Goal: Contribute content: Add original content to the website for others to see

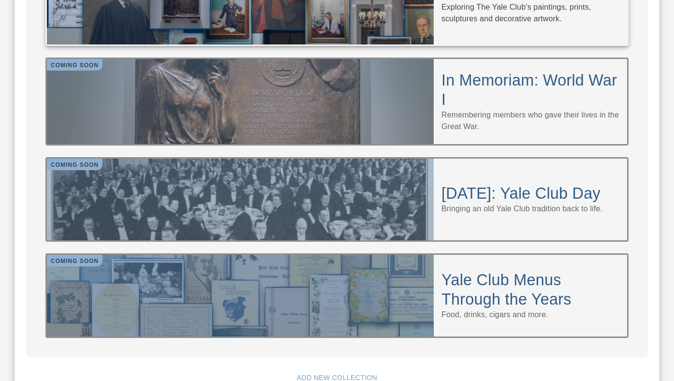
scroll to position [937, 0]
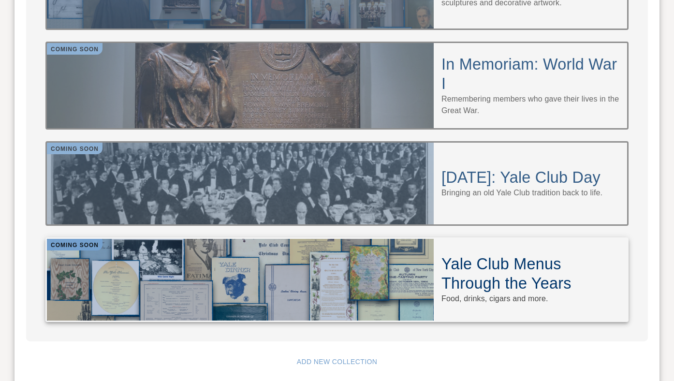
click at [236, 240] on div at bounding box center [240, 280] width 387 height 82
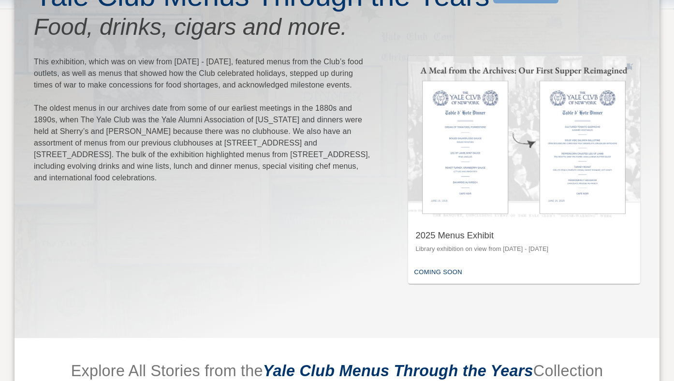
scroll to position [137, 0]
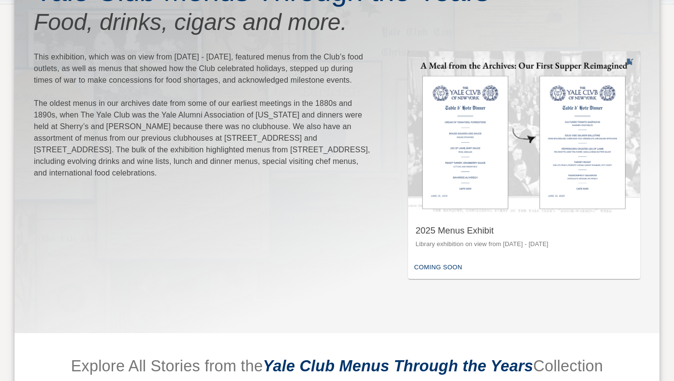
click at [459, 235] on div "2025 Menus Exhibit" at bounding box center [524, 231] width 217 height 12
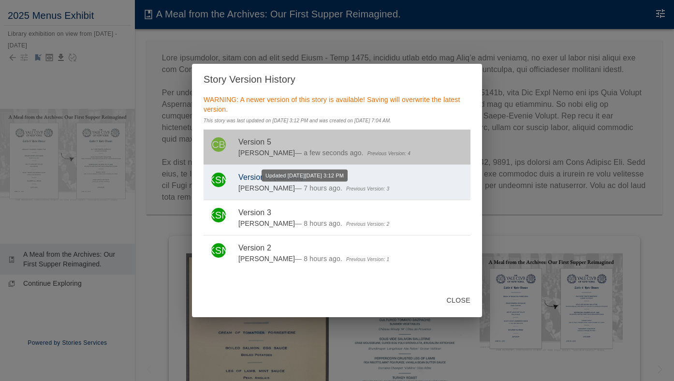
click at [307, 157] on span "— a few seconds ago." at bounding box center [329, 153] width 69 height 8
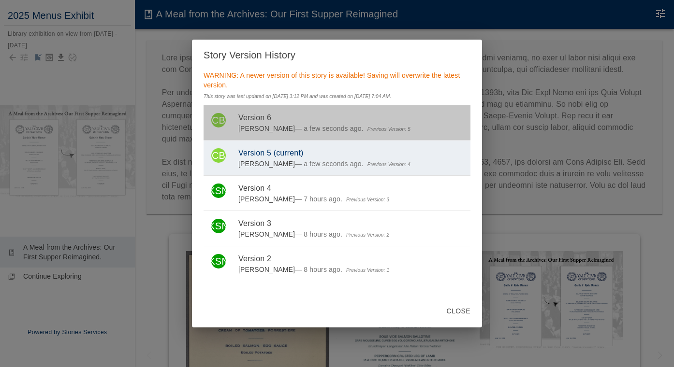
click at [286, 124] on span "Version 6" at bounding box center [350, 118] width 224 height 12
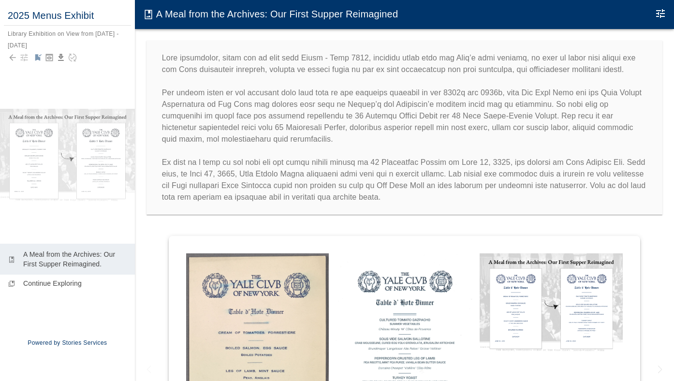
click at [275, 114] on p at bounding box center [404, 127] width 485 height 151
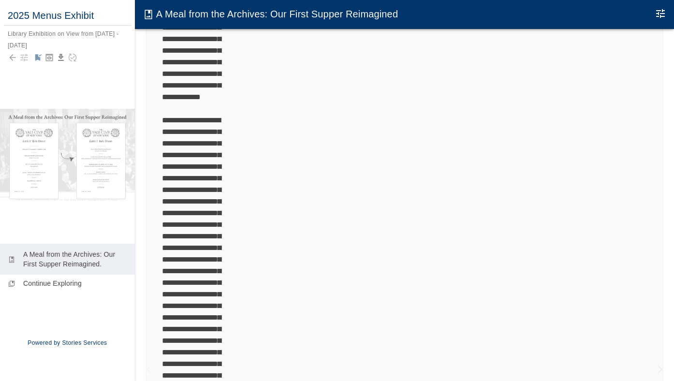
scroll to position [116, 0]
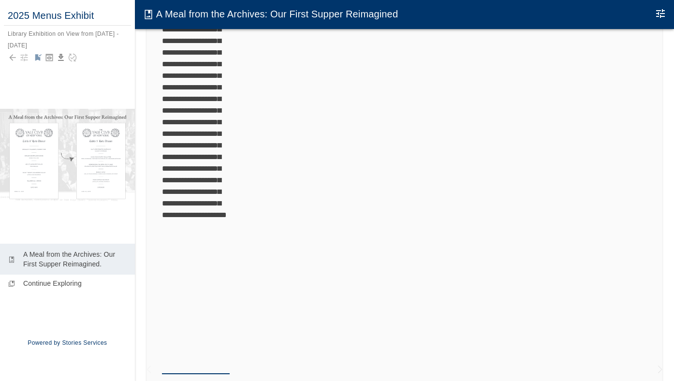
scroll to position [650, 0]
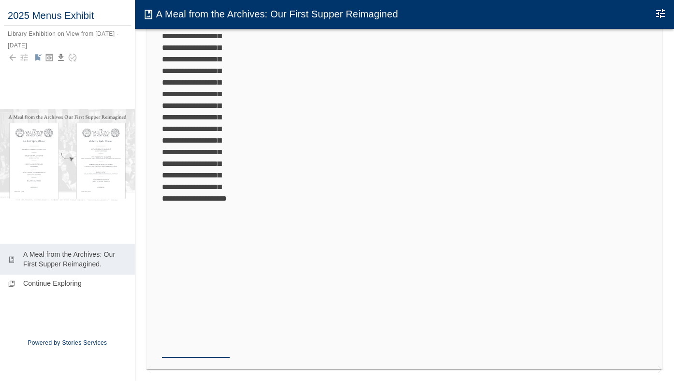
drag, startPoint x: 212, startPoint y: 117, endPoint x: 184, endPoint y: 126, distance: 30.0
type textarea "**********"
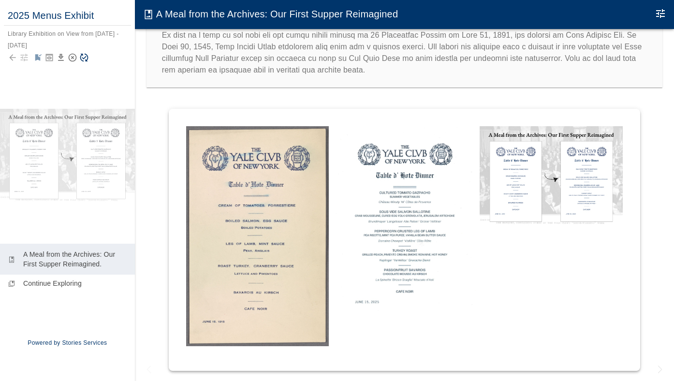
click at [70, 55] on div at bounding box center [67, 58] width 119 height 14
click at [87, 58] on icon "Save Story" at bounding box center [84, 58] width 10 height 10
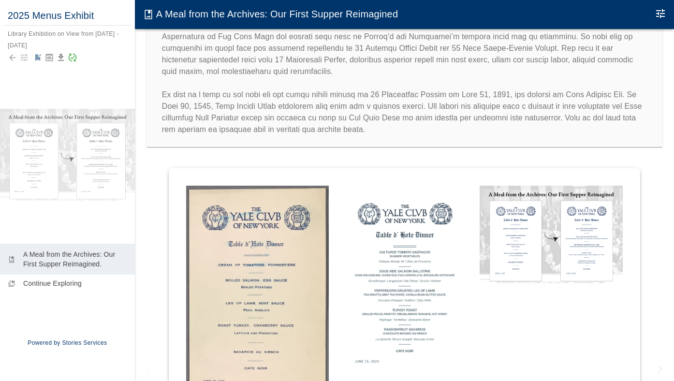
scroll to position [69, 0]
click at [576, 116] on p at bounding box center [404, 58] width 485 height 151
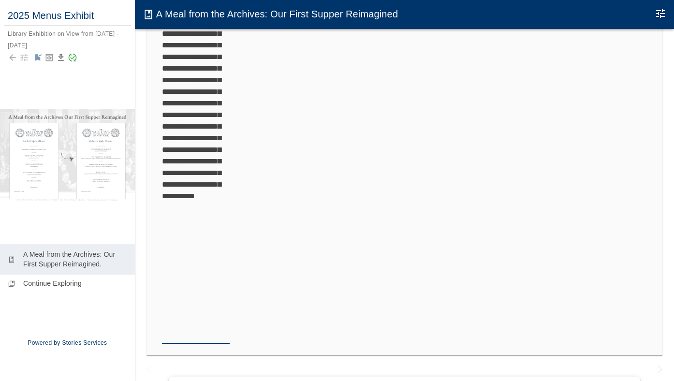
scroll to position [678, 0]
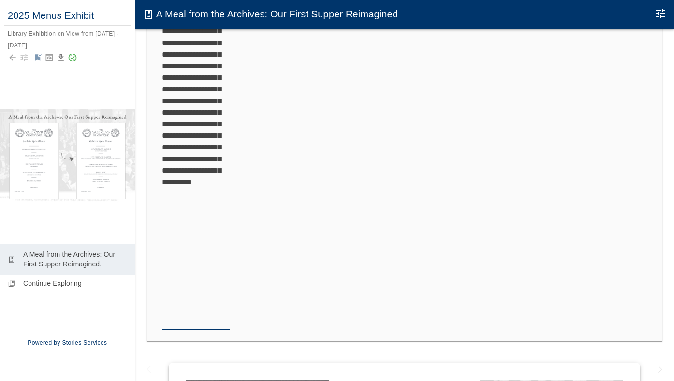
drag, startPoint x: 207, startPoint y: 181, endPoint x: 205, endPoint y: 171, distance: 10.4
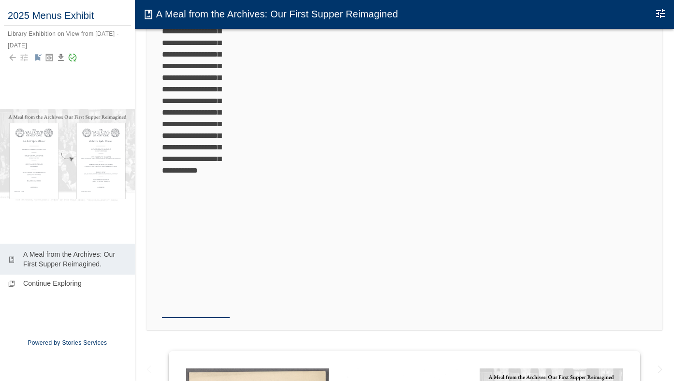
type textarea "**********"
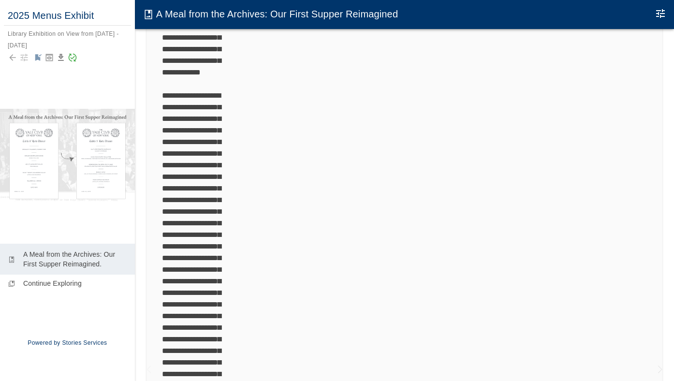
click at [75, 58] on div at bounding box center [67, 58] width 119 height 14
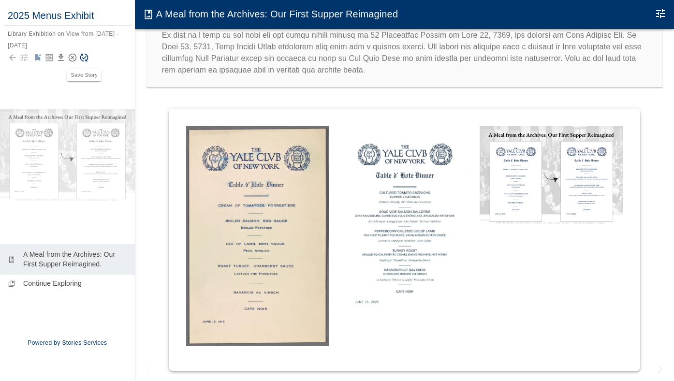
click at [85, 57] on icon "Save Story" at bounding box center [84, 58] width 10 height 10
click at [289, 163] on img at bounding box center [257, 236] width 143 height 220
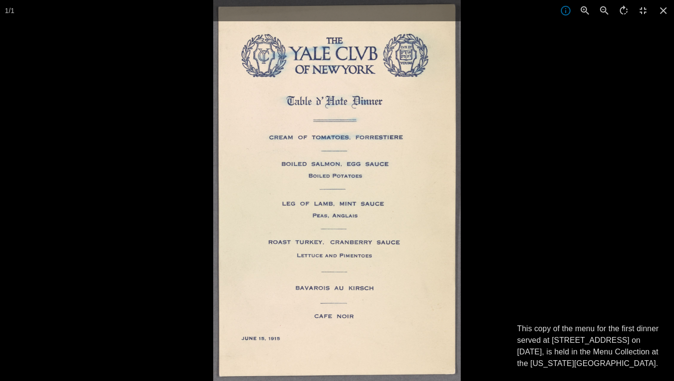
click at [481, 109] on div at bounding box center [550, 190] width 674 height 381
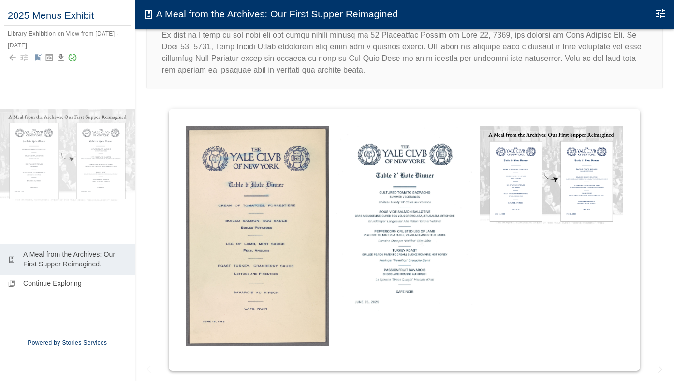
click at [415, 174] on img at bounding box center [404, 223] width 143 height 194
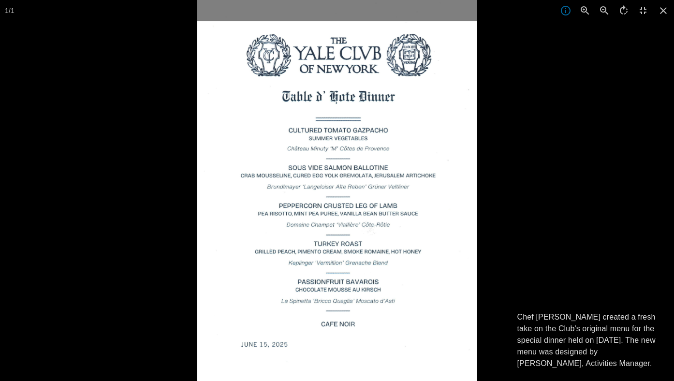
click at [513, 174] on div at bounding box center [534, 190] width 674 height 381
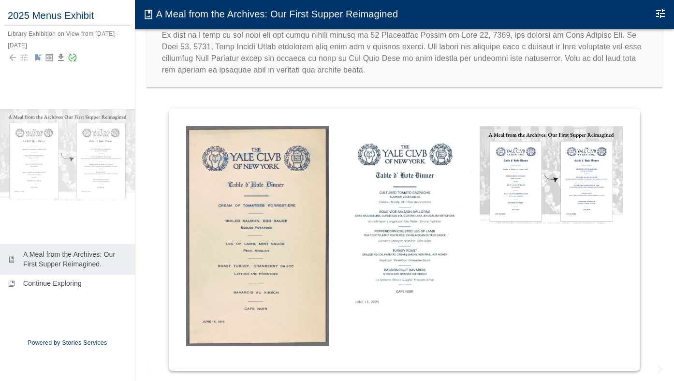
click at [489, 179] on img at bounding box center [550, 176] width 143 height 101
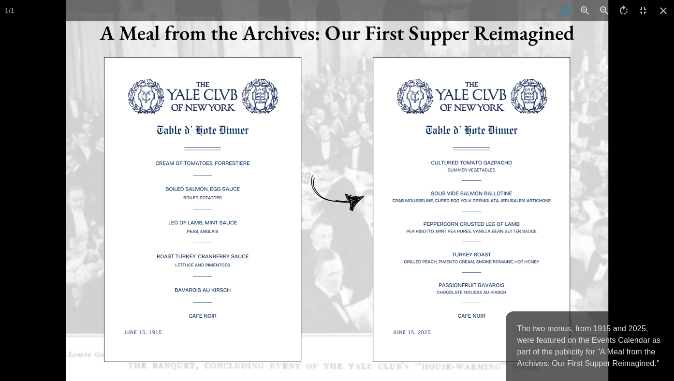
click at [643, 146] on div at bounding box center [403, 190] width 674 height 381
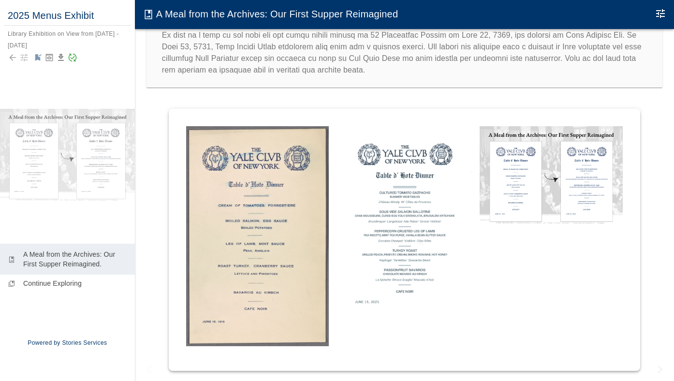
click at [379, 195] on img at bounding box center [404, 223] width 143 height 194
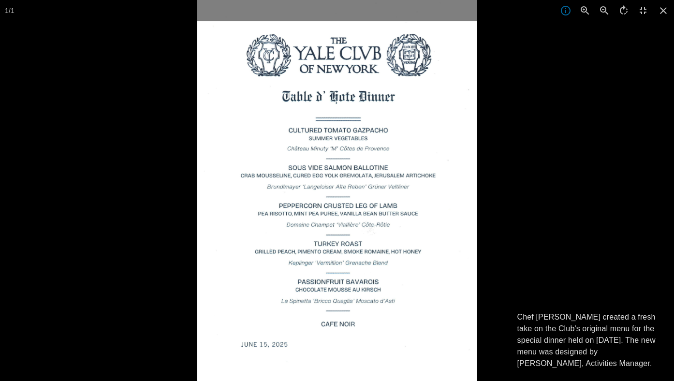
click at [546, 157] on div at bounding box center [534, 190] width 674 height 381
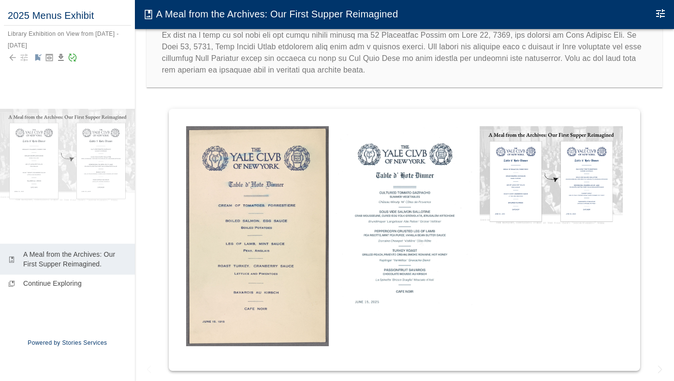
click at [570, 189] on img at bounding box center [550, 176] width 143 height 101
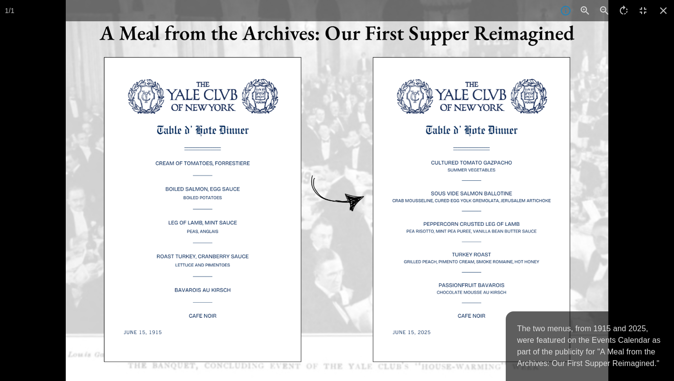
click at [632, 175] on div at bounding box center [403, 190] width 674 height 381
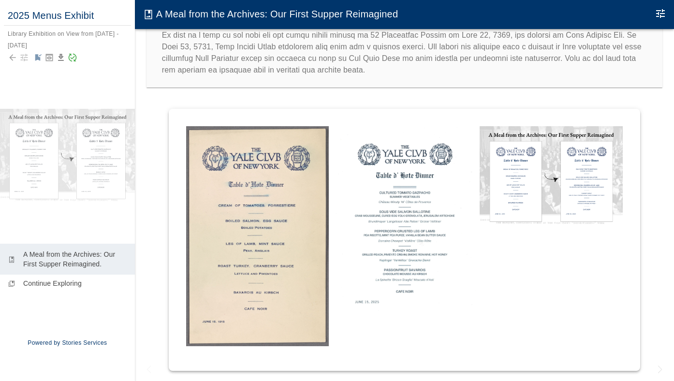
scroll to position [134, 0]
click at [282, 215] on img at bounding box center [257, 236] width 143 height 220
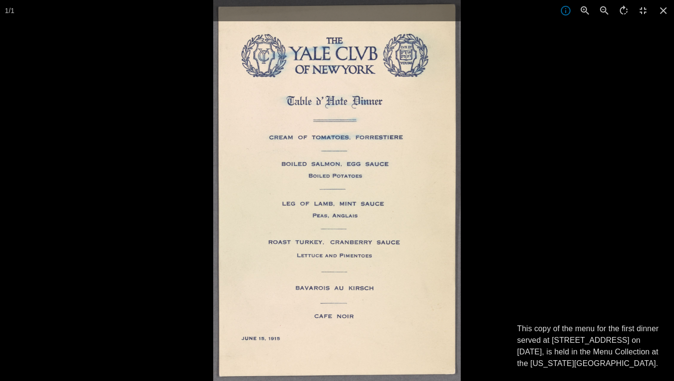
click at [619, 113] on div at bounding box center [550, 190] width 674 height 381
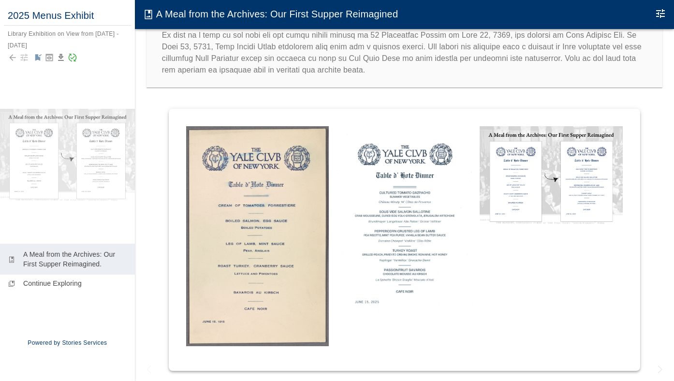
click at [426, 199] on img at bounding box center [404, 223] width 143 height 194
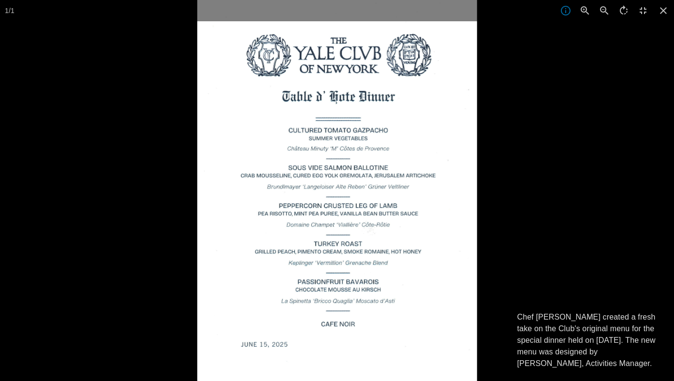
click at [533, 225] on div at bounding box center [534, 190] width 674 height 381
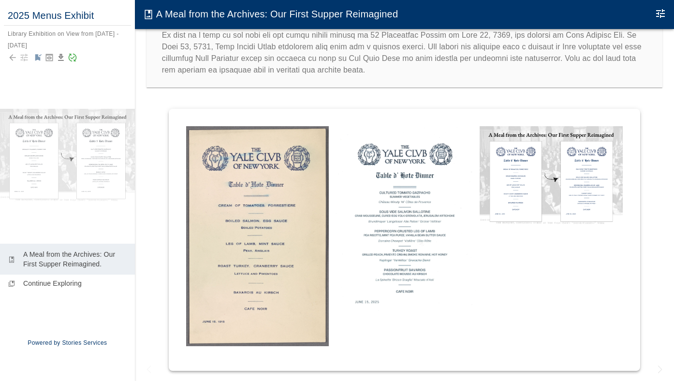
click at [563, 191] on img at bounding box center [550, 176] width 143 height 101
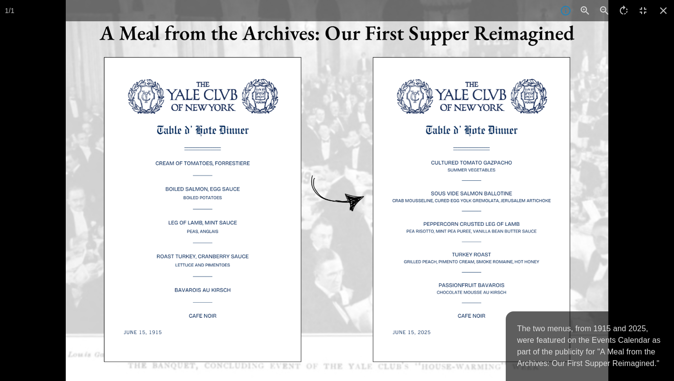
click at [622, 189] on div at bounding box center [403, 190] width 674 height 381
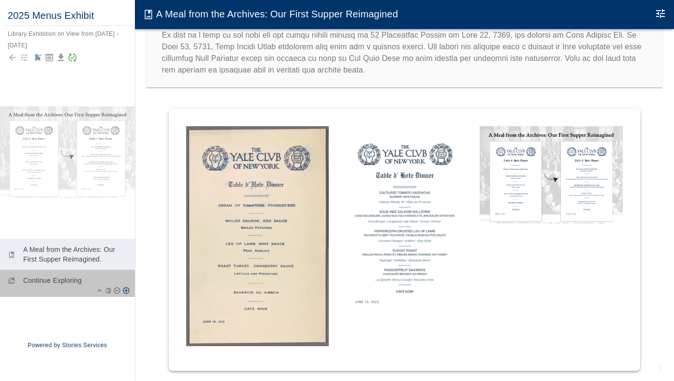
click at [69, 284] on p "Continue Exploring" at bounding box center [75, 281] width 104 height 10
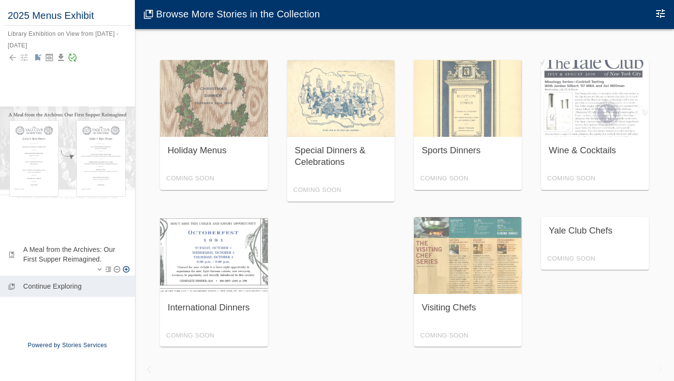
click at [70, 254] on p "A Meal from the Archives: Our First Supper Reimagined." at bounding box center [75, 254] width 104 height 19
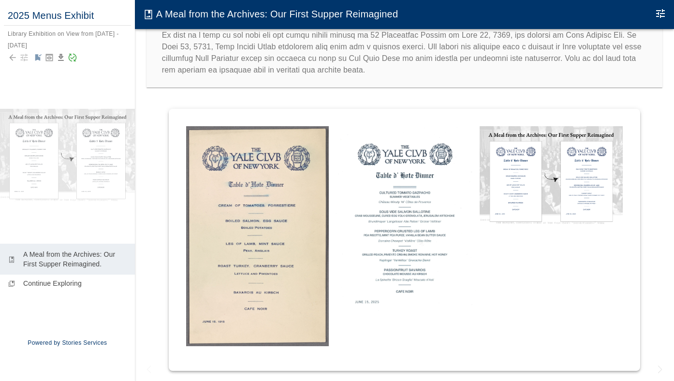
scroll to position [134, 0]
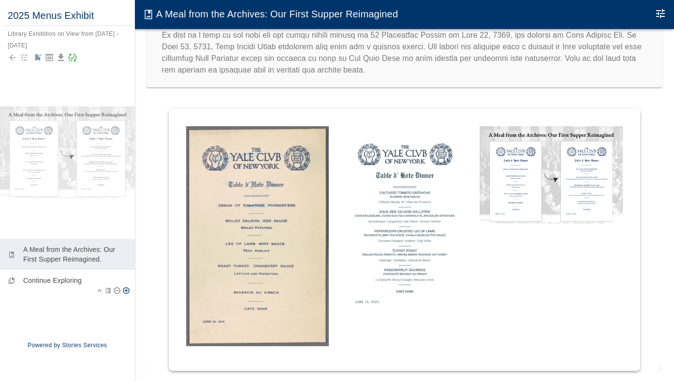
click at [73, 283] on p "Continue Exploring" at bounding box center [75, 281] width 104 height 10
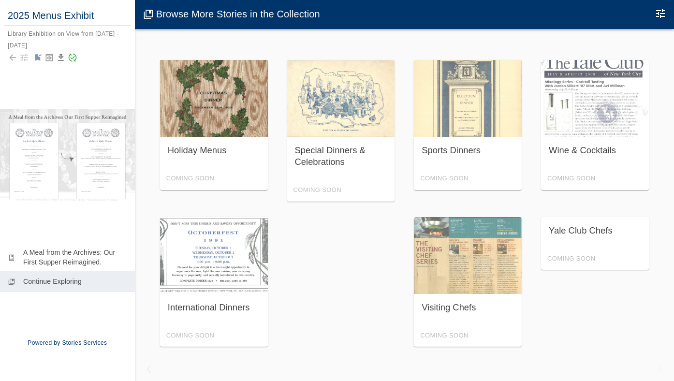
click at [209, 118] on div "Holiday Menus Coming Soon" at bounding box center [214, 125] width 108 height 130
click at [199, 154] on div "Holiday Menus Coming Soon" at bounding box center [214, 125] width 108 height 130
click at [198, 150] on div "Holiday Menus Coming Soon" at bounding box center [214, 125] width 108 height 130
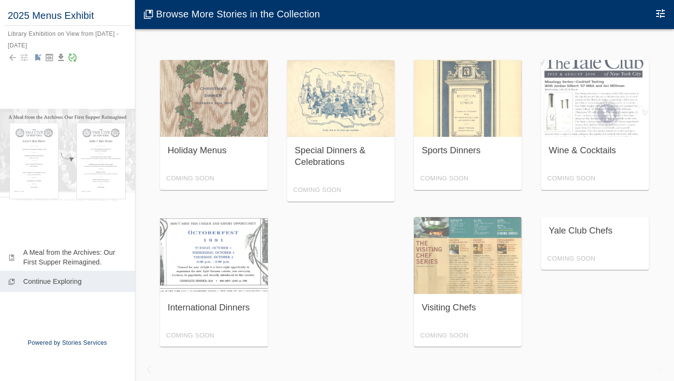
click at [91, 76] on div "2025 Menus Exhibit Library Exhibition on View from April - July 2025" at bounding box center [67, 50] width 135 height 101
click at [117, 60] on div at bounding box center [67, 58] width 119 height 14
click at [16, 54] on icon "Back to collection" at bounding box center [13, 58] width 10 height 10
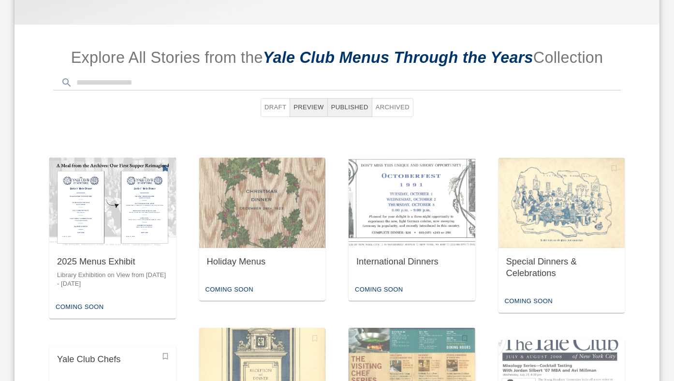
scroll to position [461, 0]
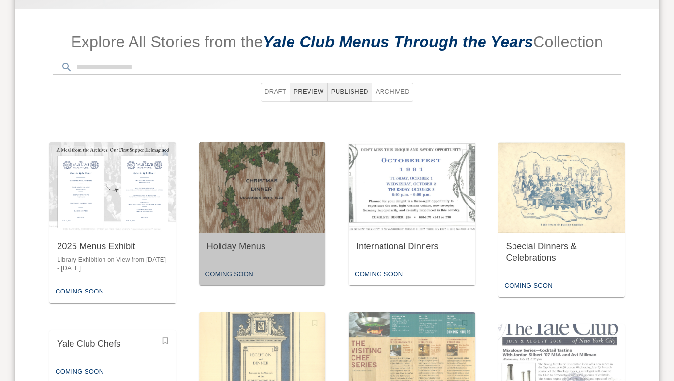
click at [257, 240] on div "Holiday Menus" at bounding box center [262, 246] width 111 height 12
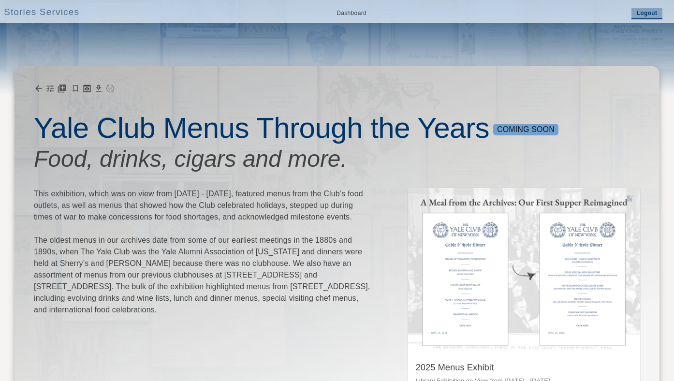
click at [642, 11] on link "Logout" at bounding box center [646, 13] width 31 height 11
